Goal: Information Seeking & Learning: Learn about a topic

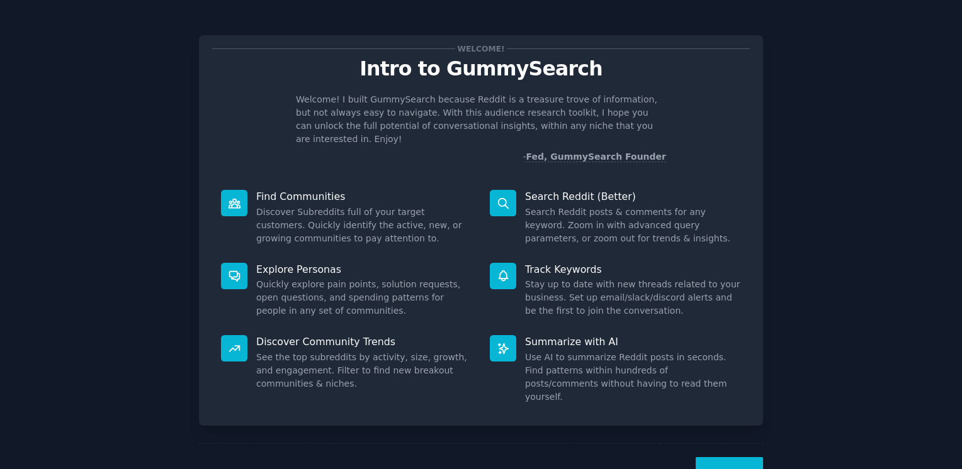
click at [747, 457] on button "Next" at bounding box center [728, 472] width 67 height 31
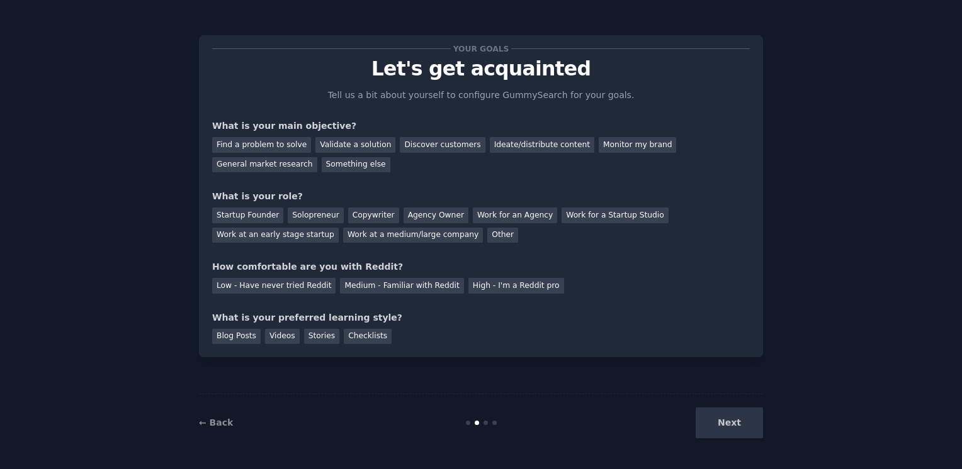
click at [740, 432] on div "Next" at bounding box center [669, 423] width 188 height 31
click at [738, 422] on div "Next" at bounding box center [669, 423] width 188 height 31
click at [264, 147] on div "Find a problem to solve" at bounding box center [261, 145] width 99 height 16
click at [718, 419] on div "Next" at bounding box center [669, 423] width 188 height 31
click at [261, 217] on div "Startup Founder" at bounding box center [247, 216] width 71 height 16
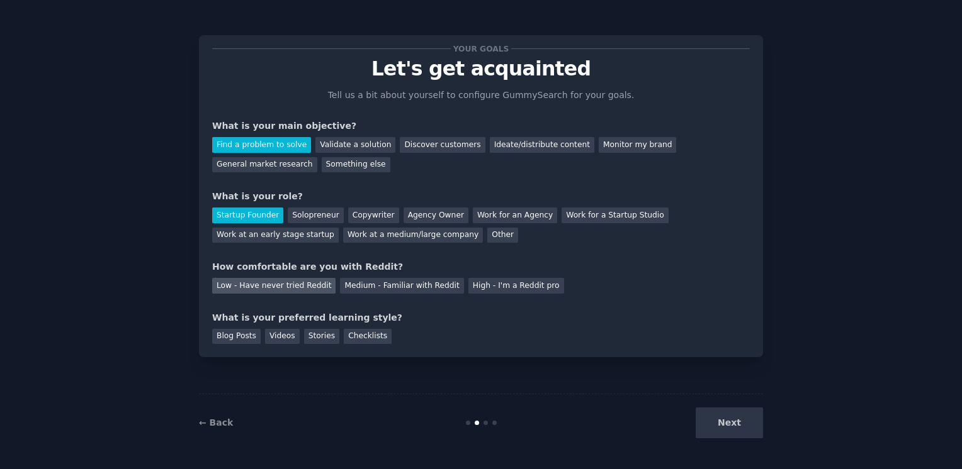
click at [242, 284] on div "Low - Have never tried Reddit" at bounding box center [273, 286] width 123 height 16
click at [498, 288] on div "High - I'm a Reddit pro" at bounding box center [516, 286] width 96 height 16
click at [368, 285] on div "Medium - Familiar with Reddit" at bounding box center [401, 286] width 123 height 16
click at [222, 342] on div "Blog Posts" at bounding box center [236, 337] width 48 height 16
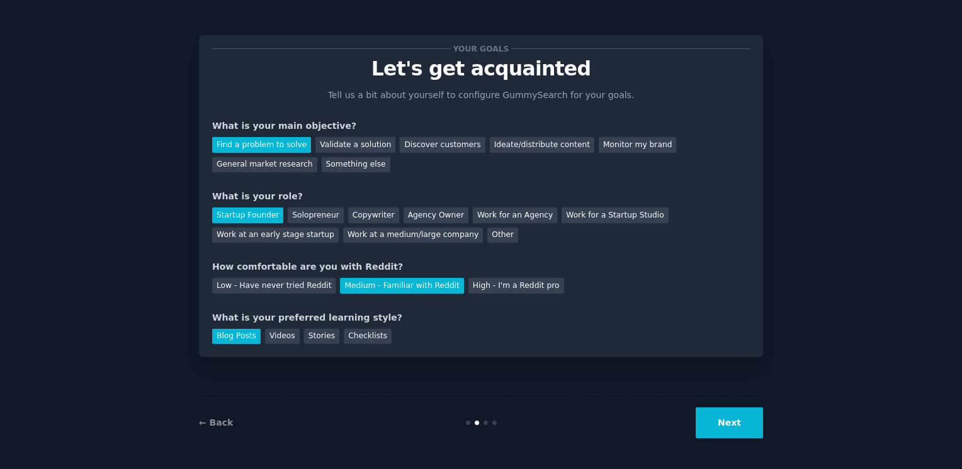
click at [740, 430] on button "Next" at bounding box center [728, 423] width 67 height 31
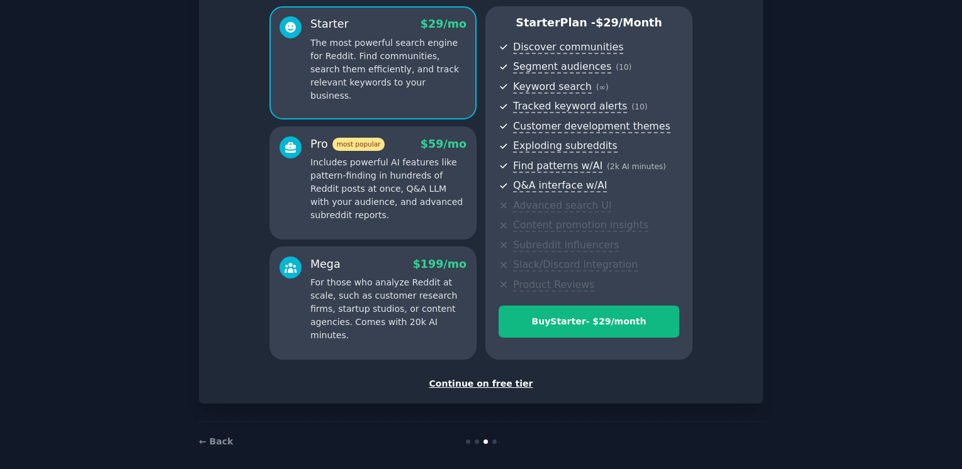
scroll to position [116, 0]
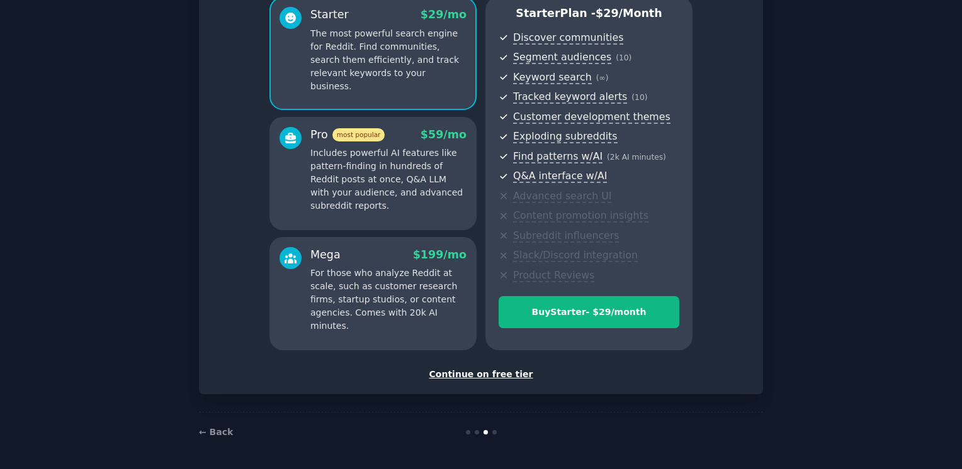
click at [505, 377] on div "Continue on free tier" at bounding box center [480, 374] width 537 height 13
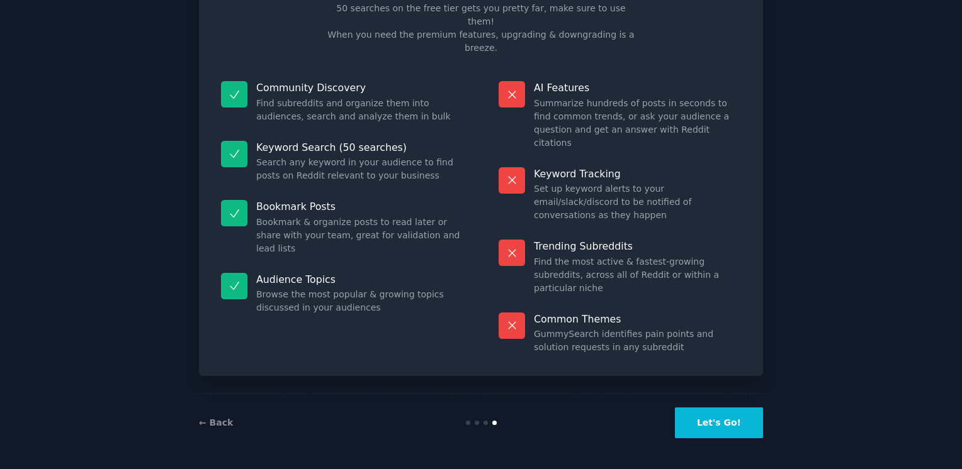
scroll to position [20, 0]
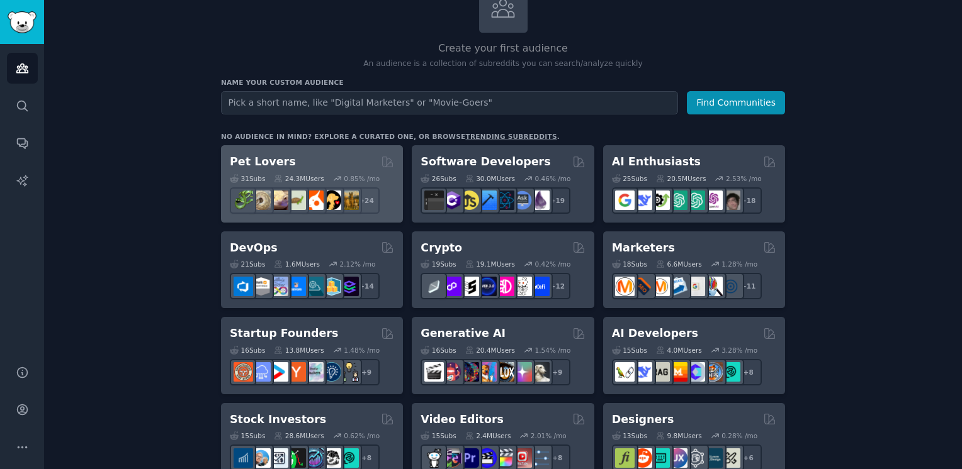
scroll to position [37, 0]
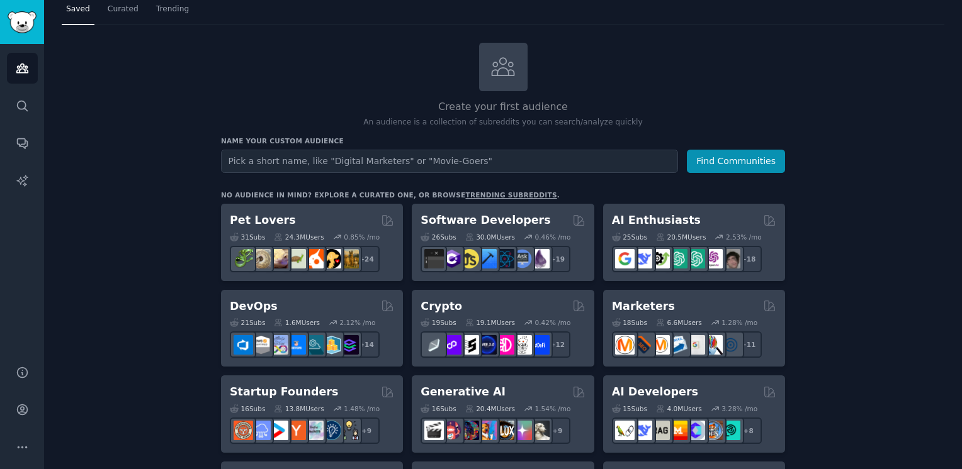
click at [305, 163] on input "text" at bounding box center [449, 161] width 457 height 23
type input "local"
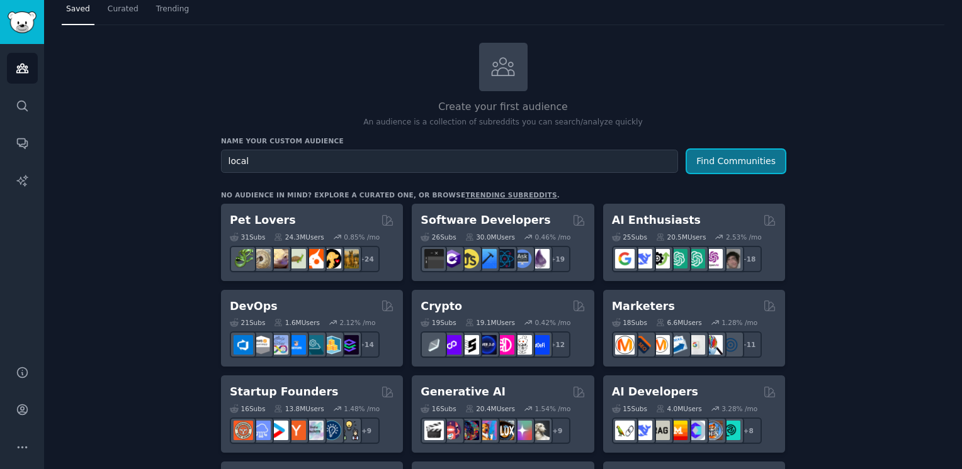
click at [740, 159] on button "Find Communities" at bounding box center [736, 161] width 98 height 23
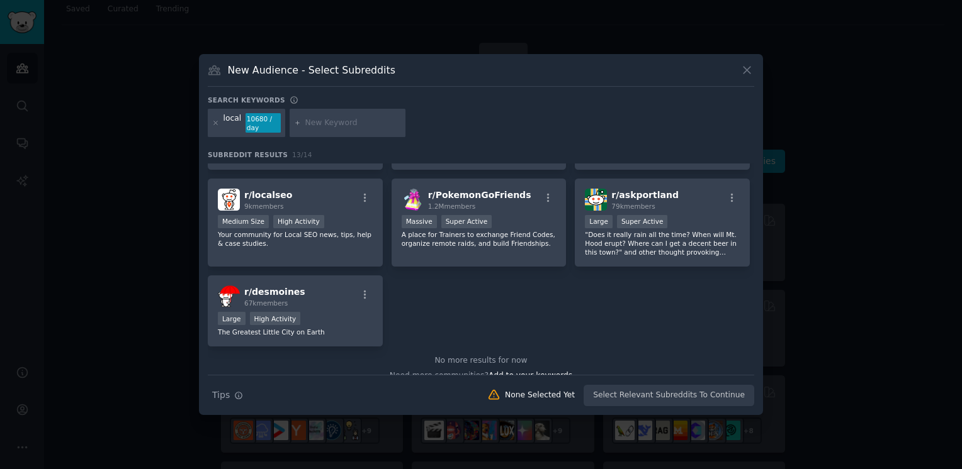
scroll to position [289, 0]
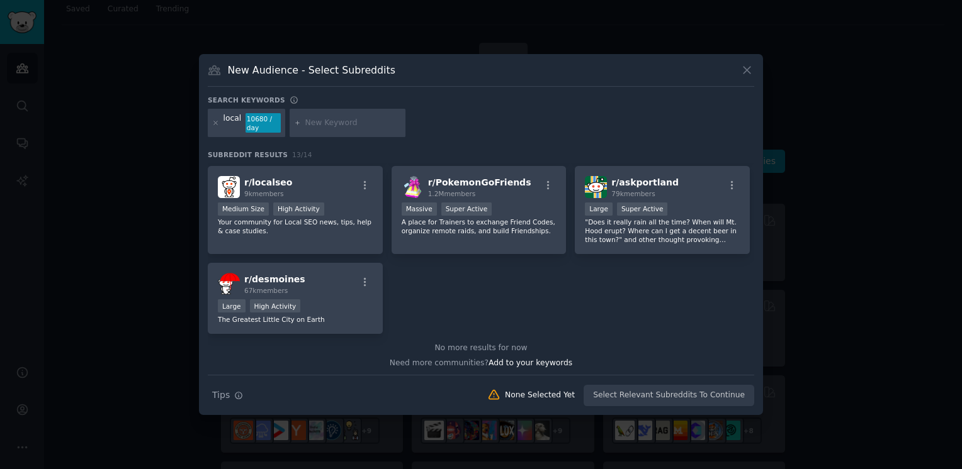
click at [745, 79] on div "New Audience - Select Subreddits" at bounding box center [481, 75] width 546 height 24
click at [749, 74] on icon at bounding box center [746, 70] width 13 height 13
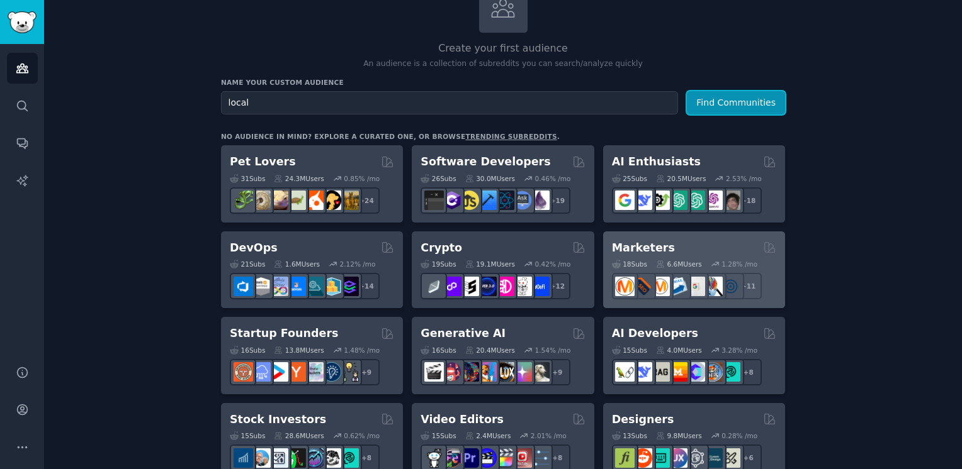
scroll to position [126, 0]
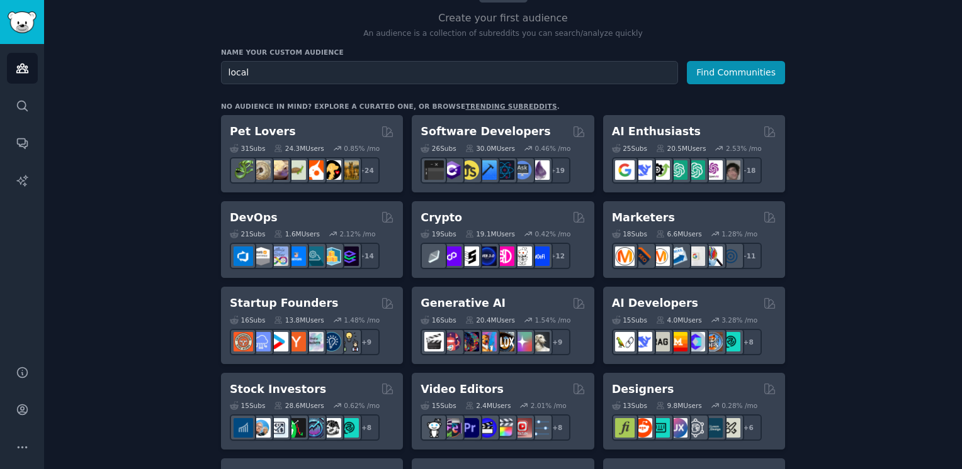
click at [671, 215] on div "Marketers" at bounding box center [694, 218] width 164 height 16
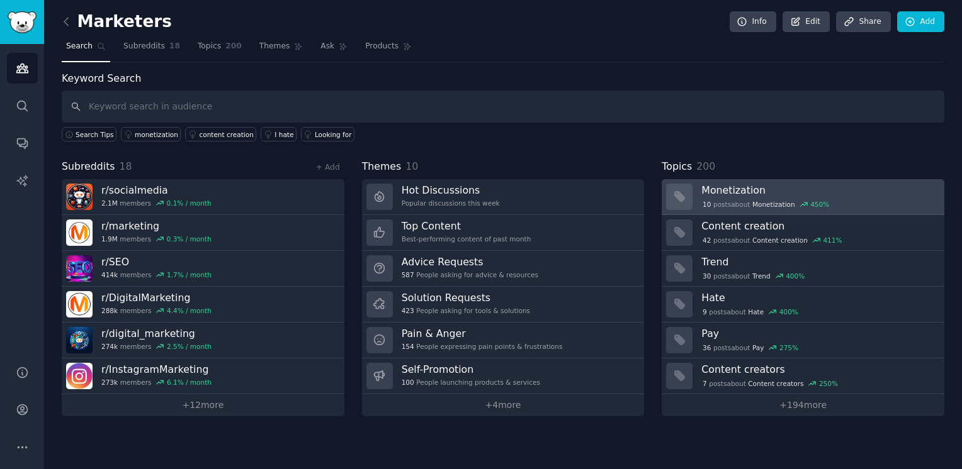
click at [873, 197] on div "10 post s about Monetization 450 %" at bounding box center [818, 203] width 234 height 13
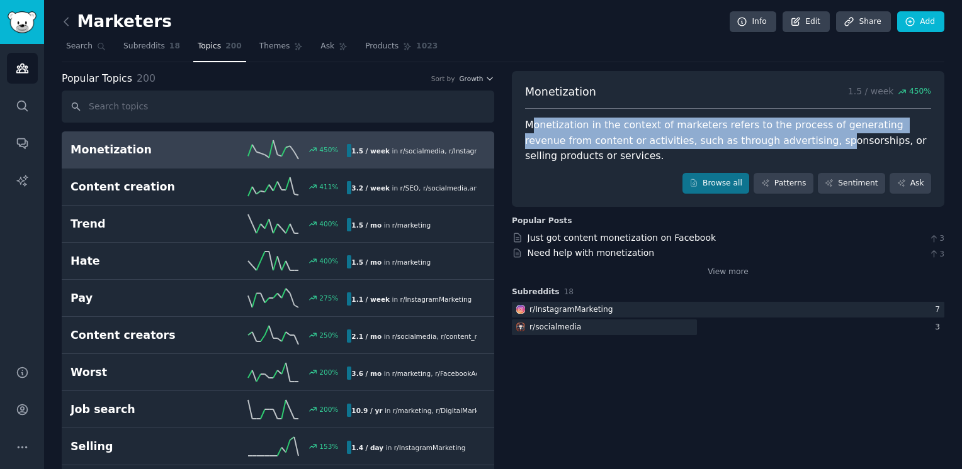
drag, startPoint x: 551, startPoint y: 125, endPoint x: 752, endPoint y: 136, distance: 201.7
click at [752, 136] on div "Monetization in the context of marketers refers to the process of generating re…" at bounding box center [728, 141] width 406 height 47
click at [372, 45] on span "Products" at bounding box center [381, 46] width 33 height 11
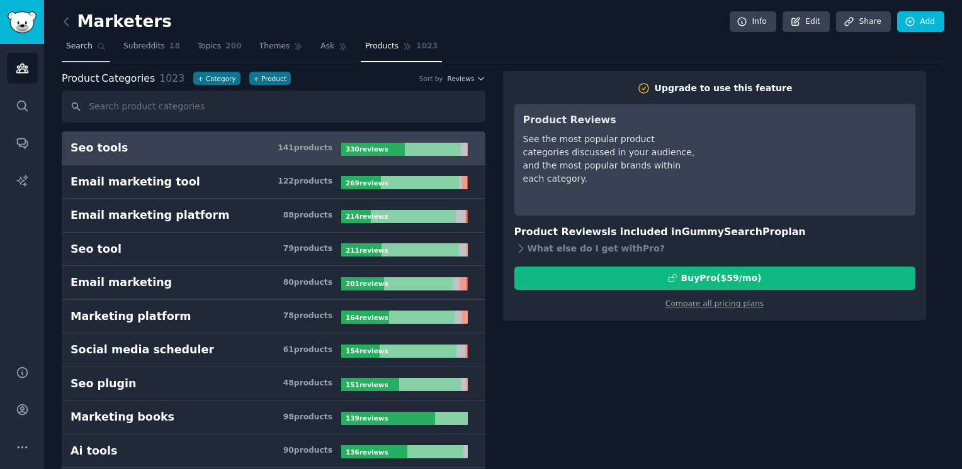
click at [89, 47] on link "Search" at bounding box center [86, 49] width 48 height 26
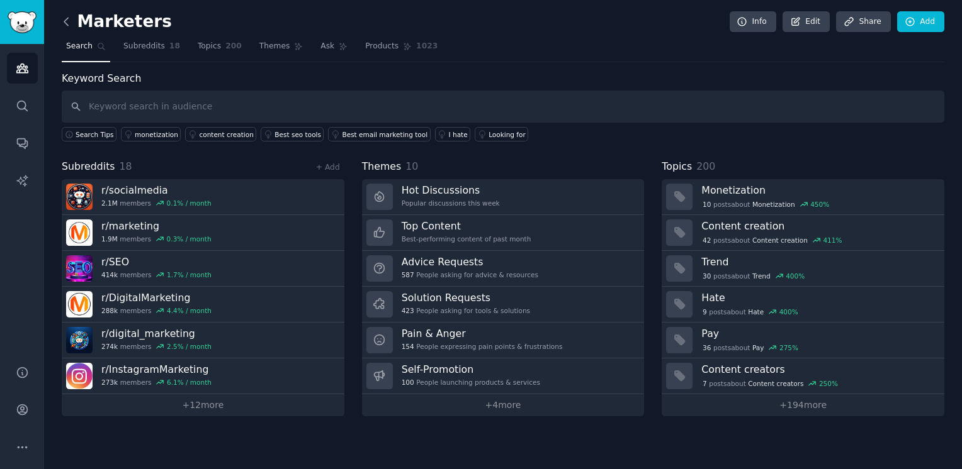
click at [64, 21] on icon at bounding box center [66, 22] width 4 height 8
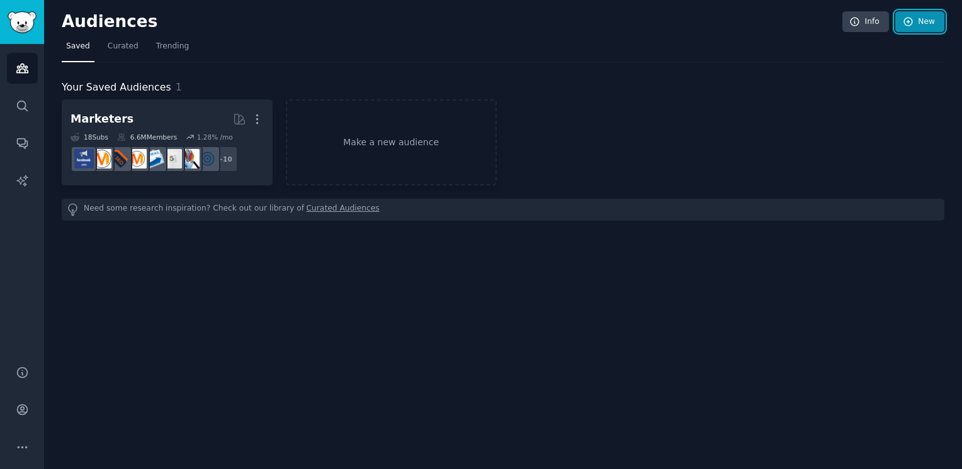
click at [921, 24] on link "New" at bounding box center [919, 21] width 49 height 21
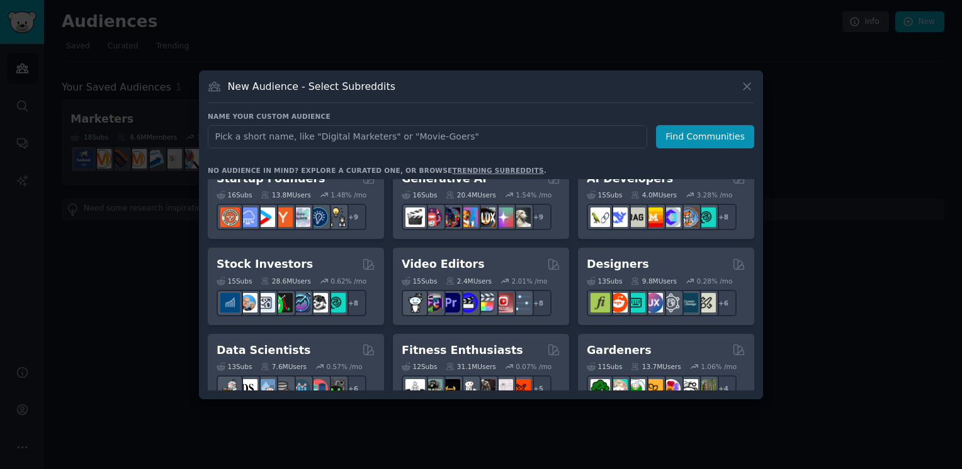
scroll to position [126, 0]
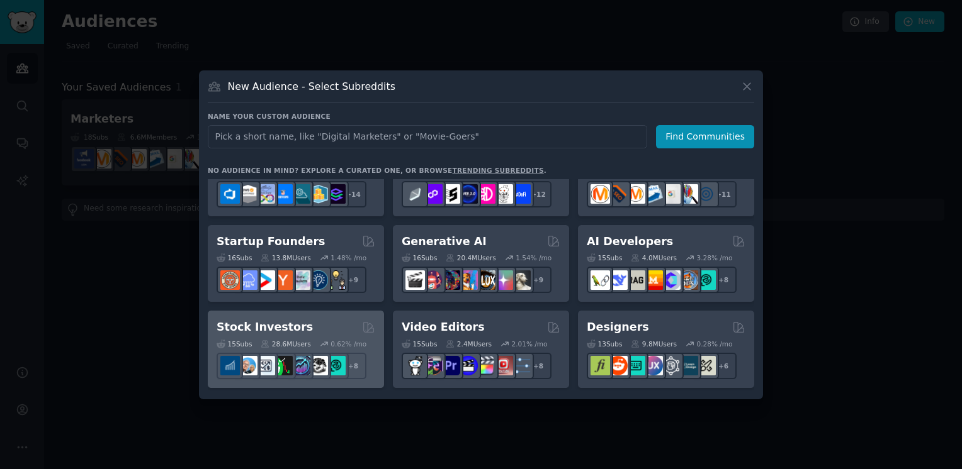
click at [312, 325] on div "Stock Investors Curated by GummySearch" at bounding box center [295, 328] width 159 height 16
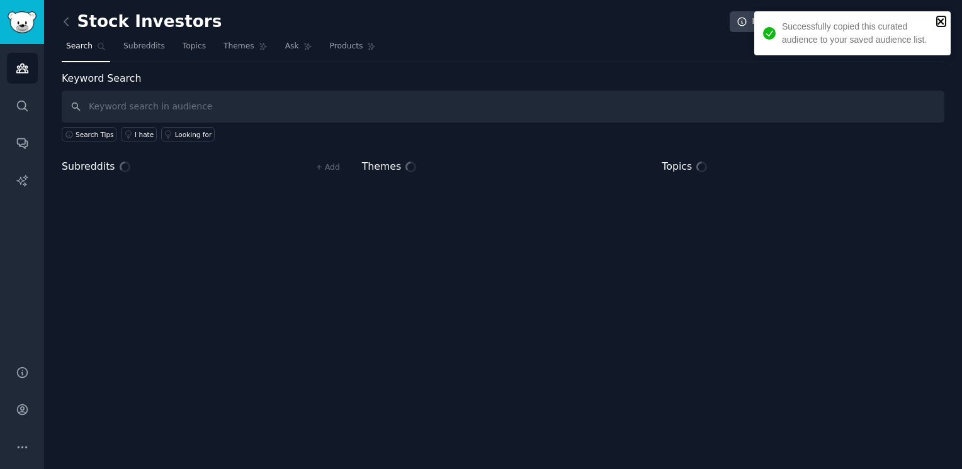
click at [943, 20] on icon "close" at bounding box center [940, 21] width 9 height 10
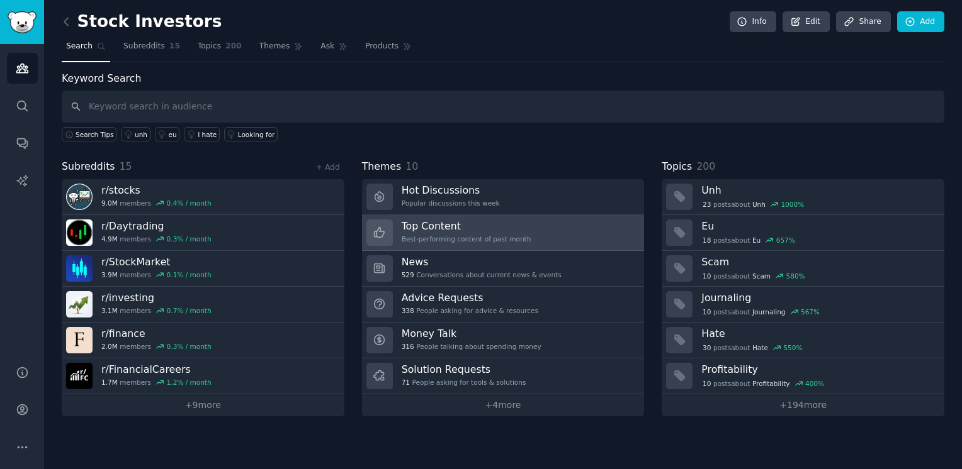
click at [532, 228] on link "Top Content Best-performing content of past month" at bounding box center [503, 233] width 283 height 36
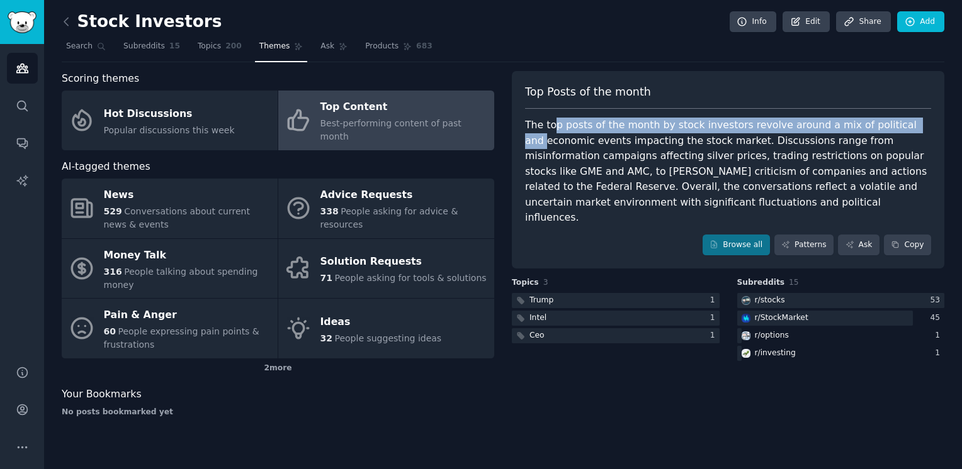
drag, startPoint x: 554, startPoint y: 123, endPoint x: 892, endPoint y: 128, distance: 338.6
click at [892, 128] on div "The top posts of the month by stock investors revolve around a mix of political…" at bounding box center [728, 172] width 406 height 108
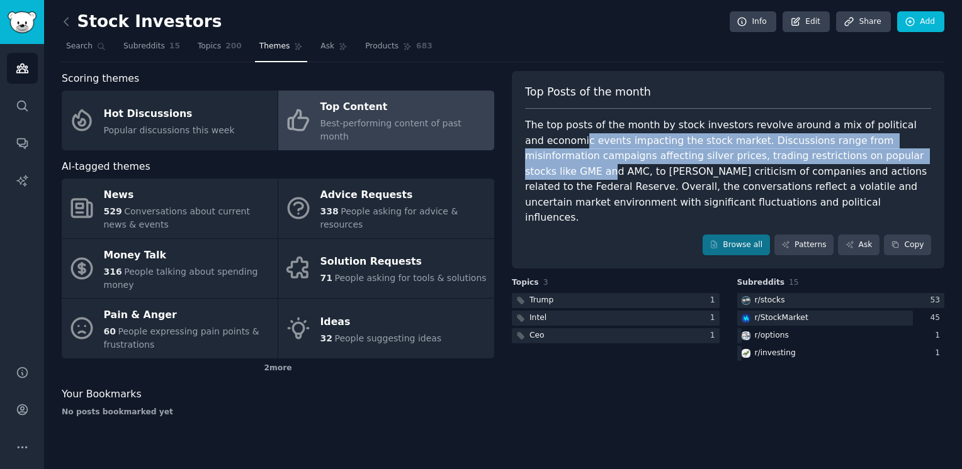
drag, startPoint x: 564, startPoint y: 147, endPoint x: 886, endPoint y: 154, distance: 322.3
click at [886, 154] on div "The top posts of the month by stock investors revolve around a mix of political…" at bounding box center [728, 172] width 406 height 108
click at [35, 26] on img "Sidebar" at bounding box center [22, 22] width 29 height 22
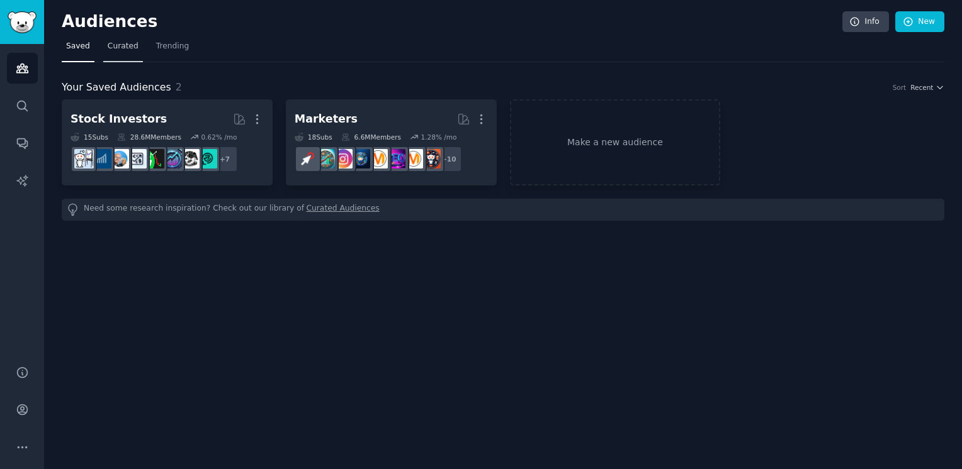
click at [111, 45] on span "Curated" at bounding box center [123, 46] width 31 height 11
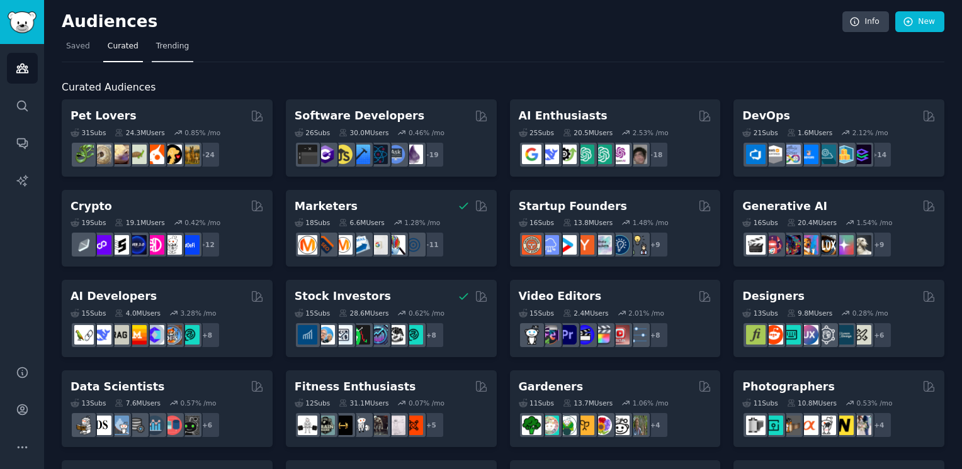
click at [160, 50] on span "Trending" at bounding box center [172, 46] width 33 height 11
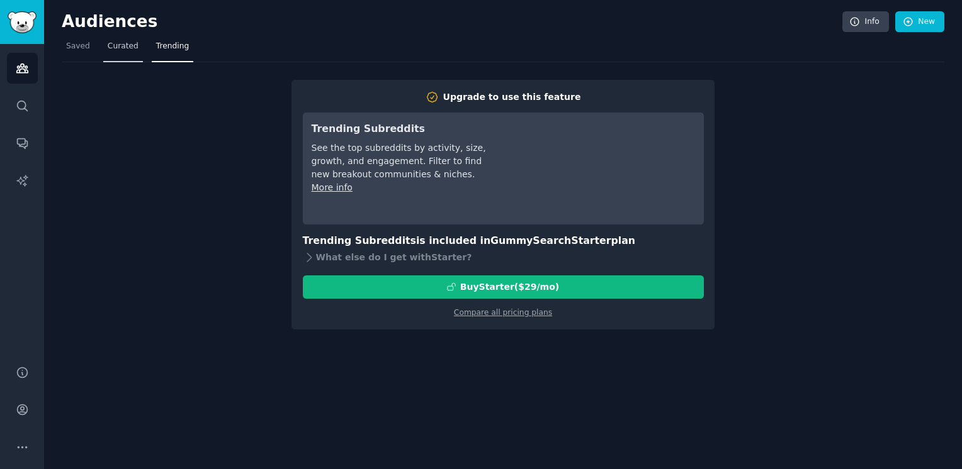
click at [116, 41] on span "Curated" at bounding box center [123, 46] width 31 height 11
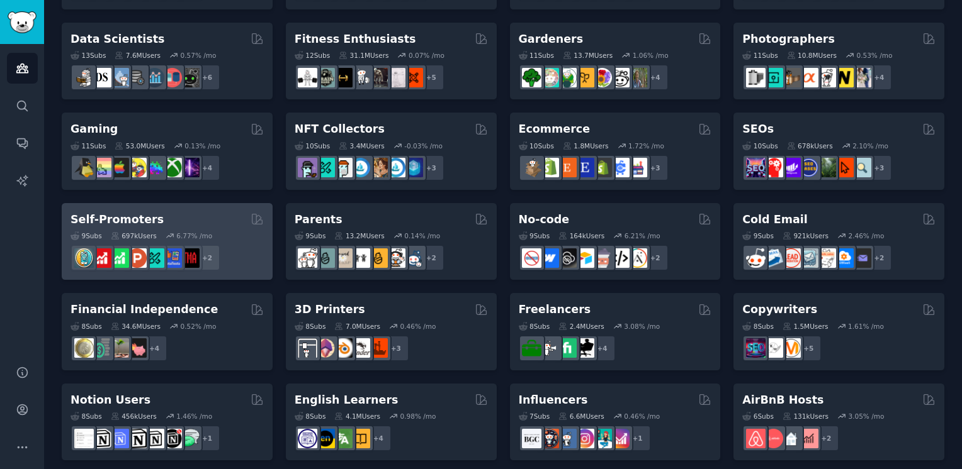
scroll to position [536, 0]
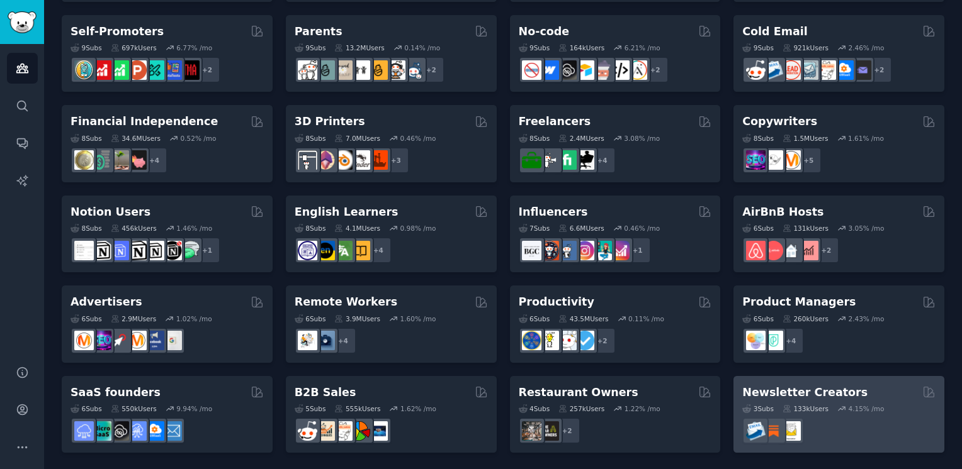
click at [831, 396] on h2 "Newsletter Creators" at bounding box center [804, 393] width 125 height 16
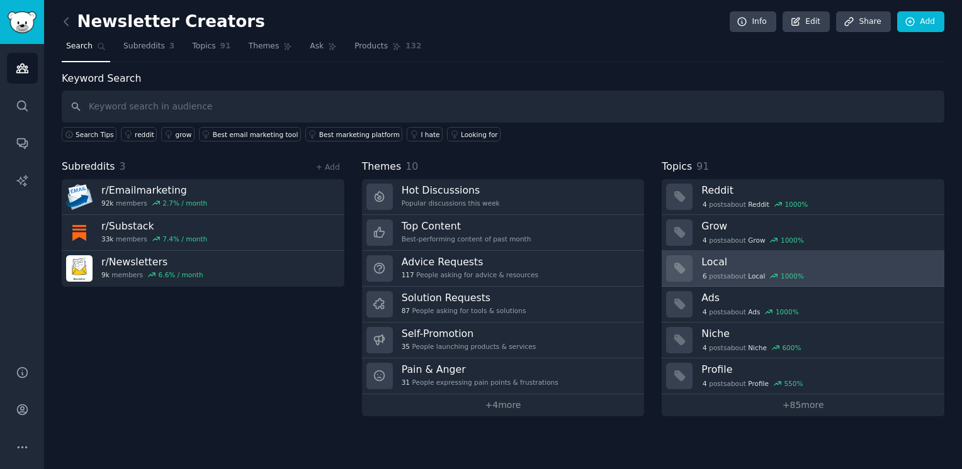
click at [812, 269] on div "6 post s about Local 1000 %" at bounding box center [818, 275] width 234 height 13
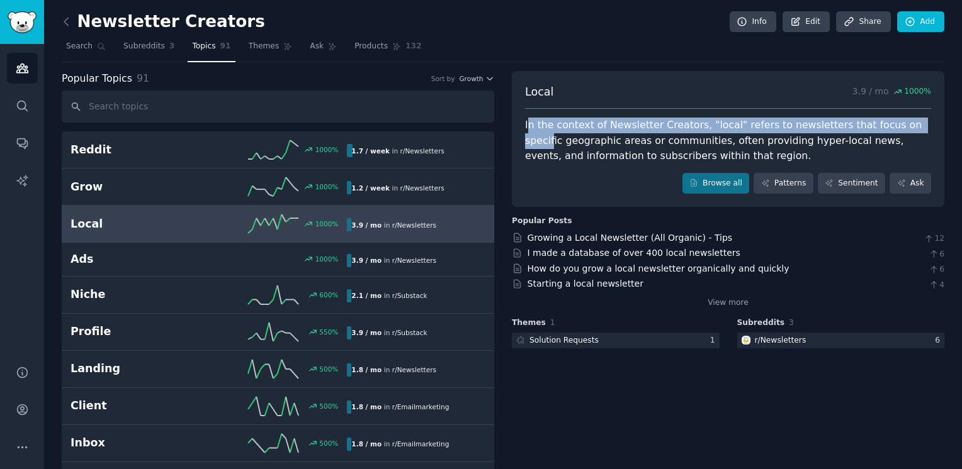
drag, startPoint x: 526, startPoint y: 126, endPoint x: 896, endPoint y: 128, distance: 370.0
click at [896, 128] on div "In the context of Newsletter Creators, "local" refers to newsletters that focus…" at bounding box center [728, 141] width 406 height 47
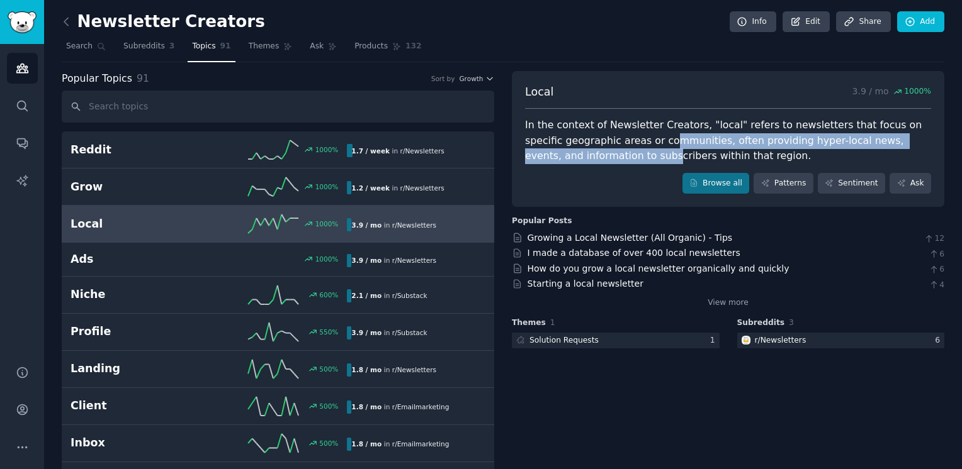
drag, startPoint x: 571, startPoint y: 150, endPoint x: 622, endPoint y: 147, distance: 51.0
click at [622, 147] on div "In the context of Newsletter Creators, "local" refers to newsletters that focus…" at bounding box center [728, 141] width 406 height 47
click at [653, 142] on div "In the context of Newsletter Creators, "local" refers to newsletters that focus…" at bounding box center [728, 141] width 406 height 47
drag, startPoint x: 685, startPoint y: 138, endPoint x: 882, endPoint y: 144, distance: 197.1
click at [882, 144] on div "In the context of Newsletter Creators, "local" refers to newsletters that focus…" at bounding box center [728, 141] width 406 height 47
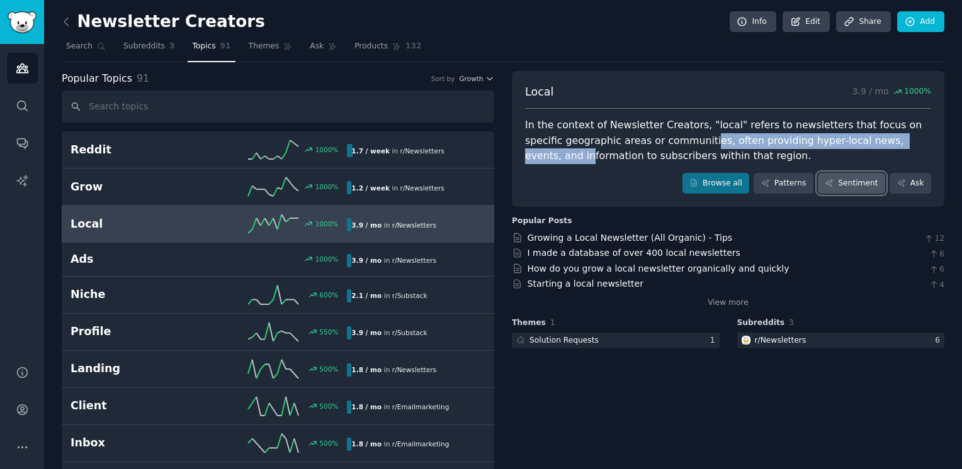
click at [863, 189] on link "Sentiment" at bounding box center [850, 183] width 67 height 21
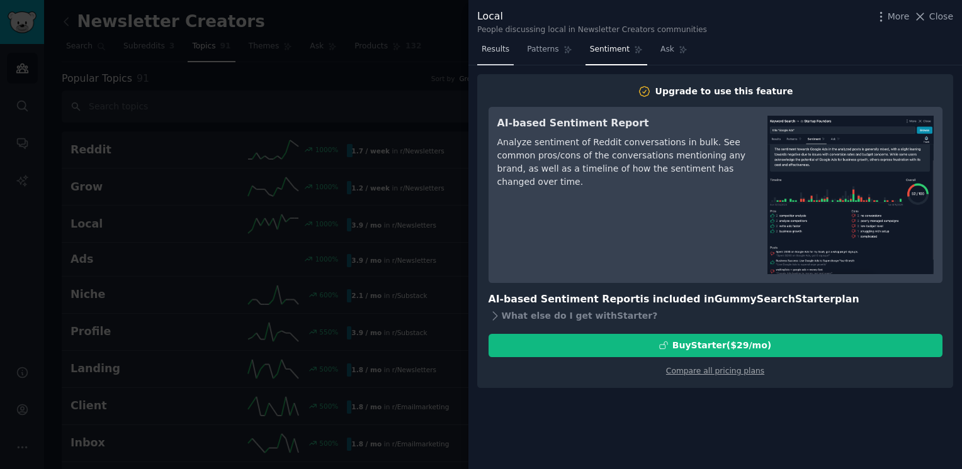
click at [490, 49] on span "Results" at bounding box center [495, 49] width 28 height 11
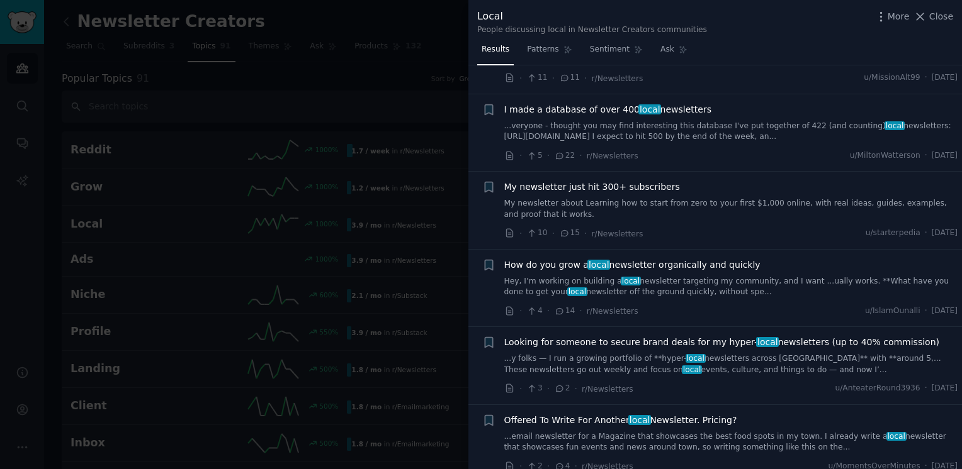
scroll to position [252, 0]
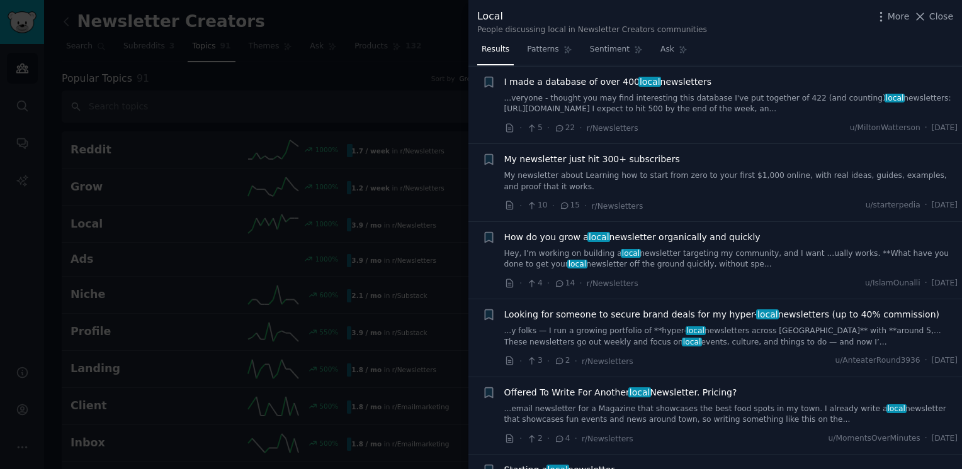
click at [668, 107] on link "...veryone - thought you may find interesting this database I've put together o…" at bounding box center [731, 104] width 454 height 22
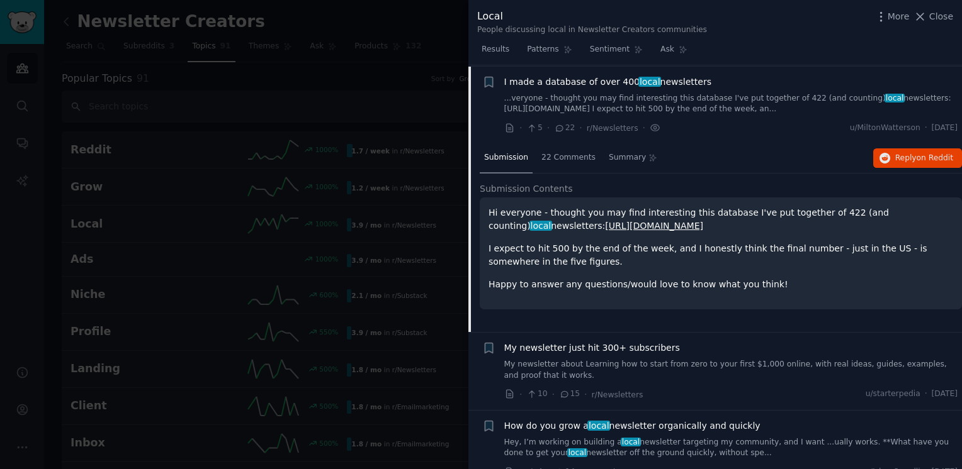
scroll to position [252, 0]
drag, startPoint x: 564, startPoint y: 210, endPoint x: 895, endPoint y: 218, distance: 331.1
click at [895, 218] on p "Hi everyone - thought you may find interesting this database I've put together …" at bounding box center [720, 219] width 464 height 26
click at [741, 235] on div "Hi everyone - thought you may find interesting this database I've put together …" at bounding box center [720, 248] width 464 height 85
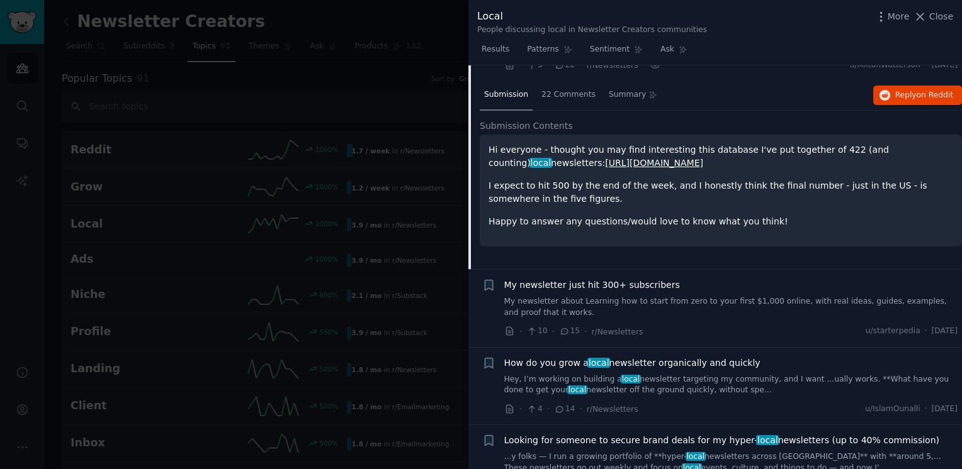
scroll to position [378, 0]
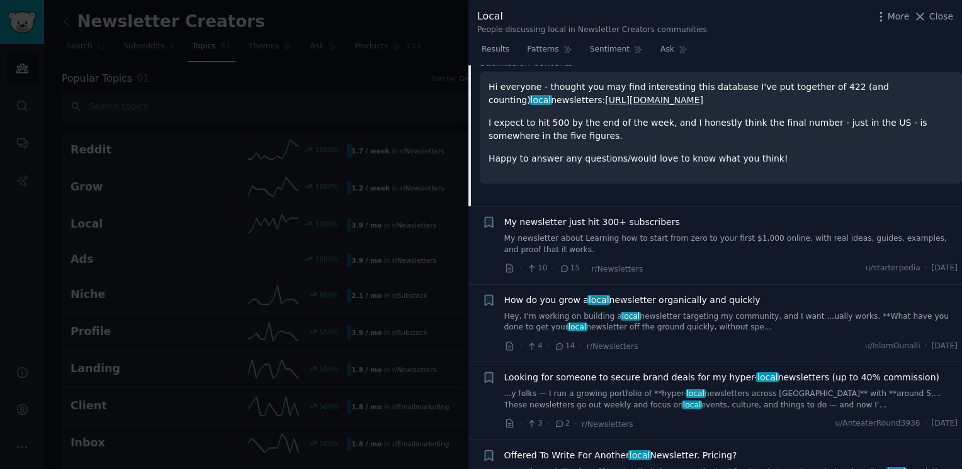
click at [811, 247] on link "My newsletter about Learning how to start from zero to your first $1,000 online…" at bounding box center [731, 244] width 454 height 22
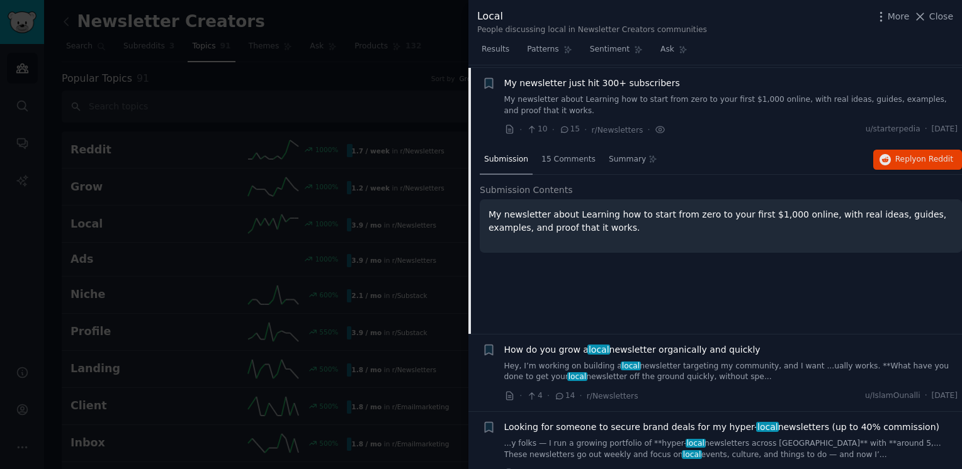
scroll to position [330, 0]
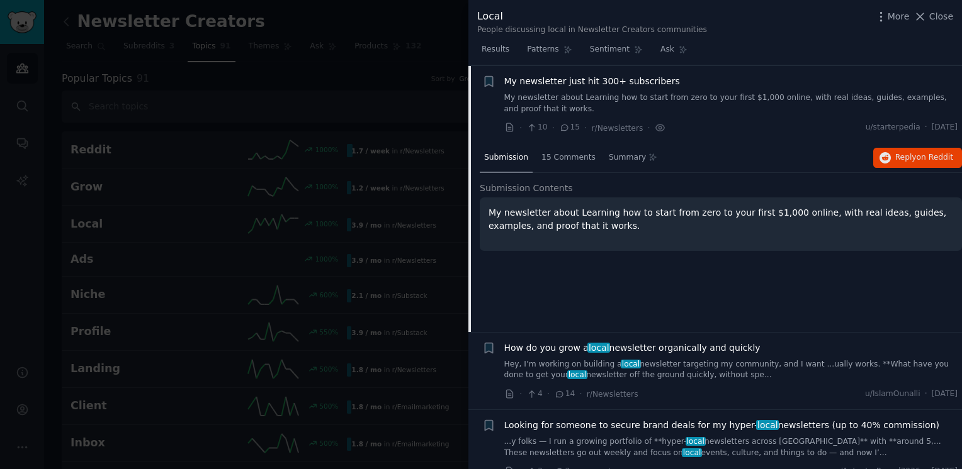
click at [624, 94] on link "My newsletter about Learning how to start from zero to your first $1,000 online…" at bounding box center [731, 104] width 454 height 22
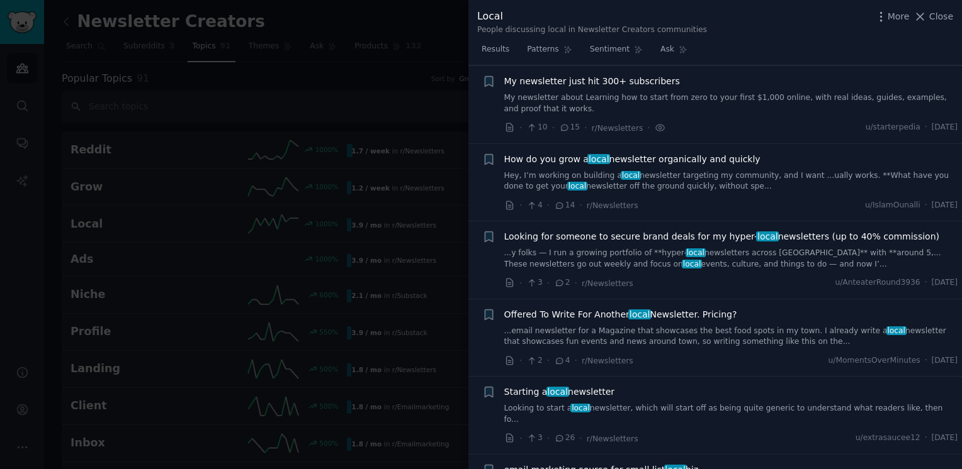
click at [624, 95] on link "My newsletter about Learning how to start from zero to your first $1,000 online…" at bounding box center [731, 104] width 454 height 22
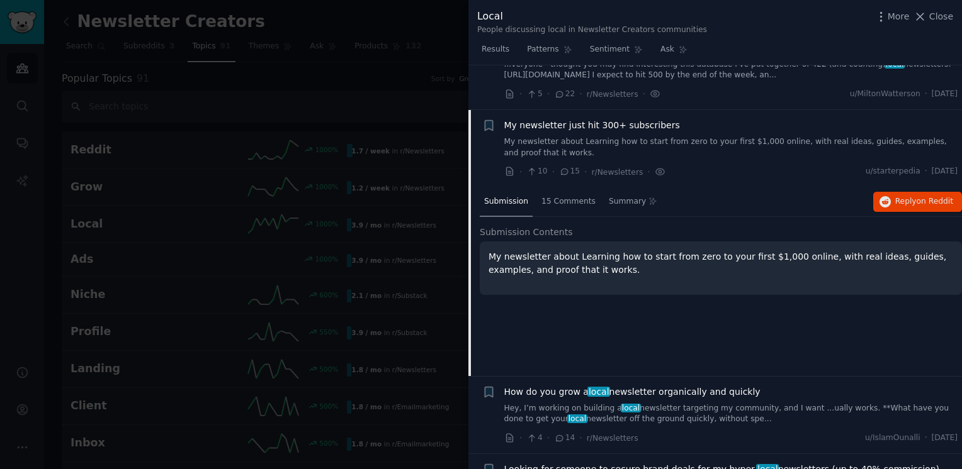
scroll to position [267, 0]
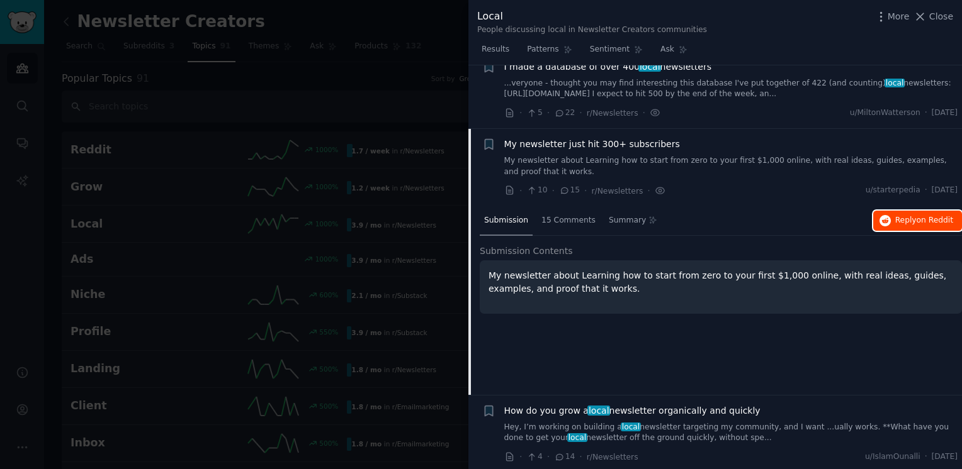
click at [929, 225] on button "Reply on Reddit" at bounding box center [917, 221] width 89 height 20
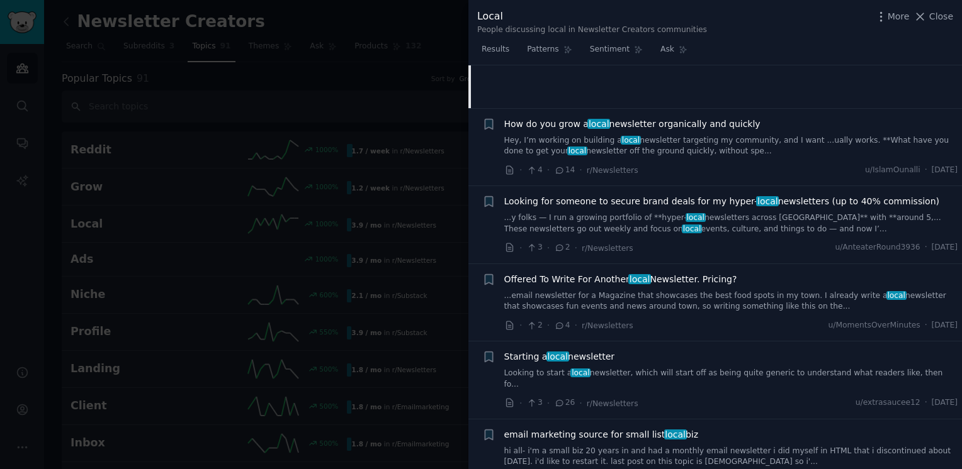
scroll to position [644, 0]
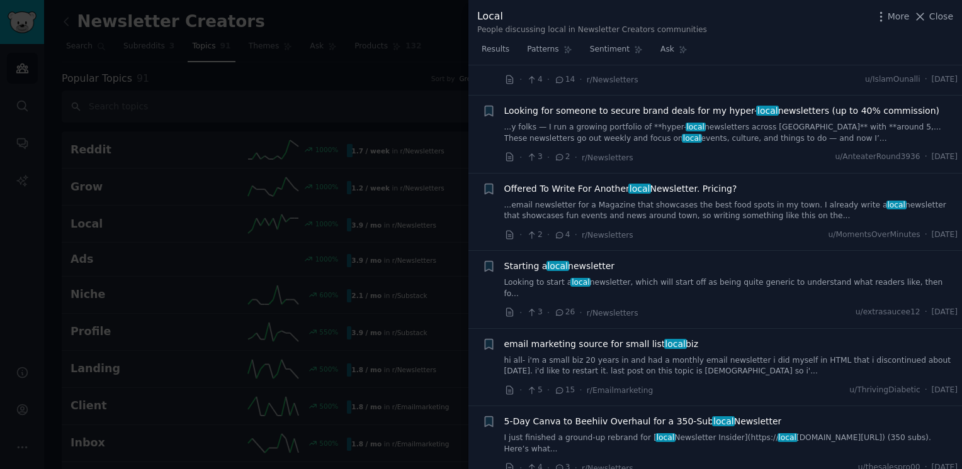
click at [785, 145] on div "Looking for someone to secure brand deals for my hyper- local newsletters (up t…" at bounding box center [731, 134] width 454 height 60
click at [772, 132] on link "...y folks — I run a growing portfolio of **hyper- local newsletters across Eng…" at bounding box center [731, 133] width 454 height 22
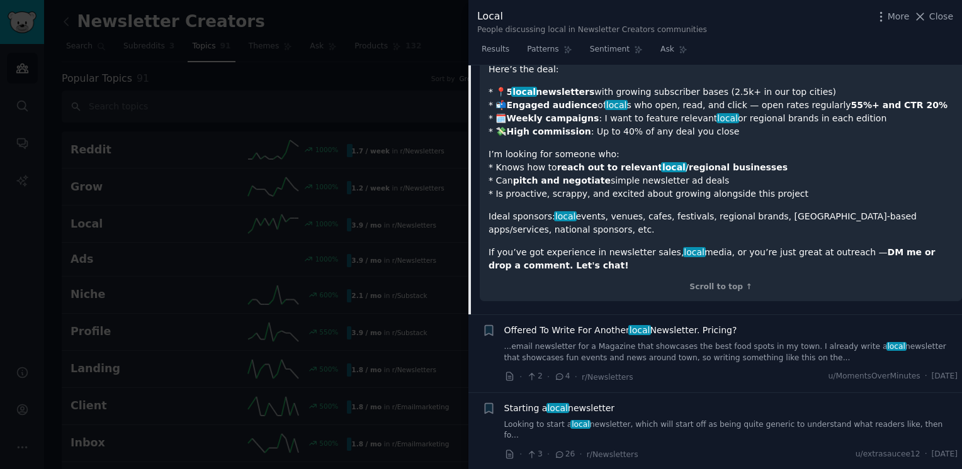
scroll to position [800, 0]
